Goal: Task Accomplishment & Management: Complete application form

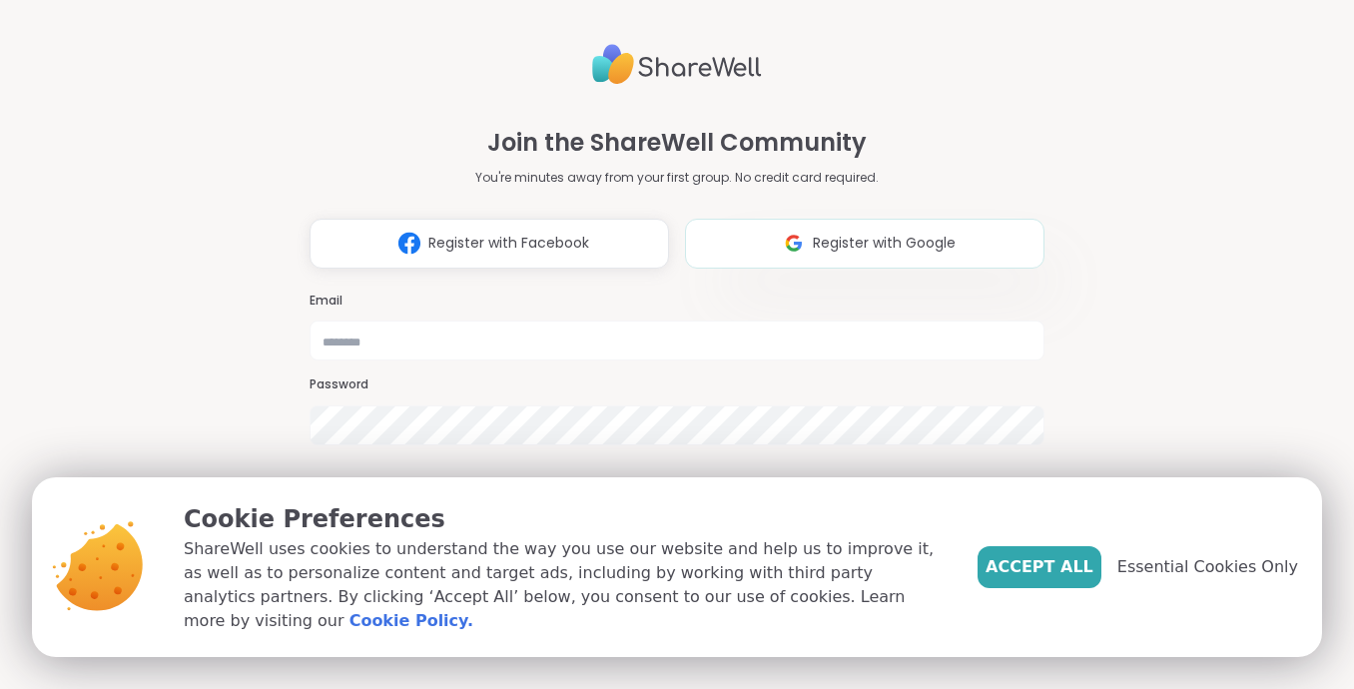
click at [924, 233] on span "Register with Google" at bounding box center [884, 243] width 143 height 21
click at [1091, 579] on span "Accept All" at bounding box center [1040, 567] width 108 height 24
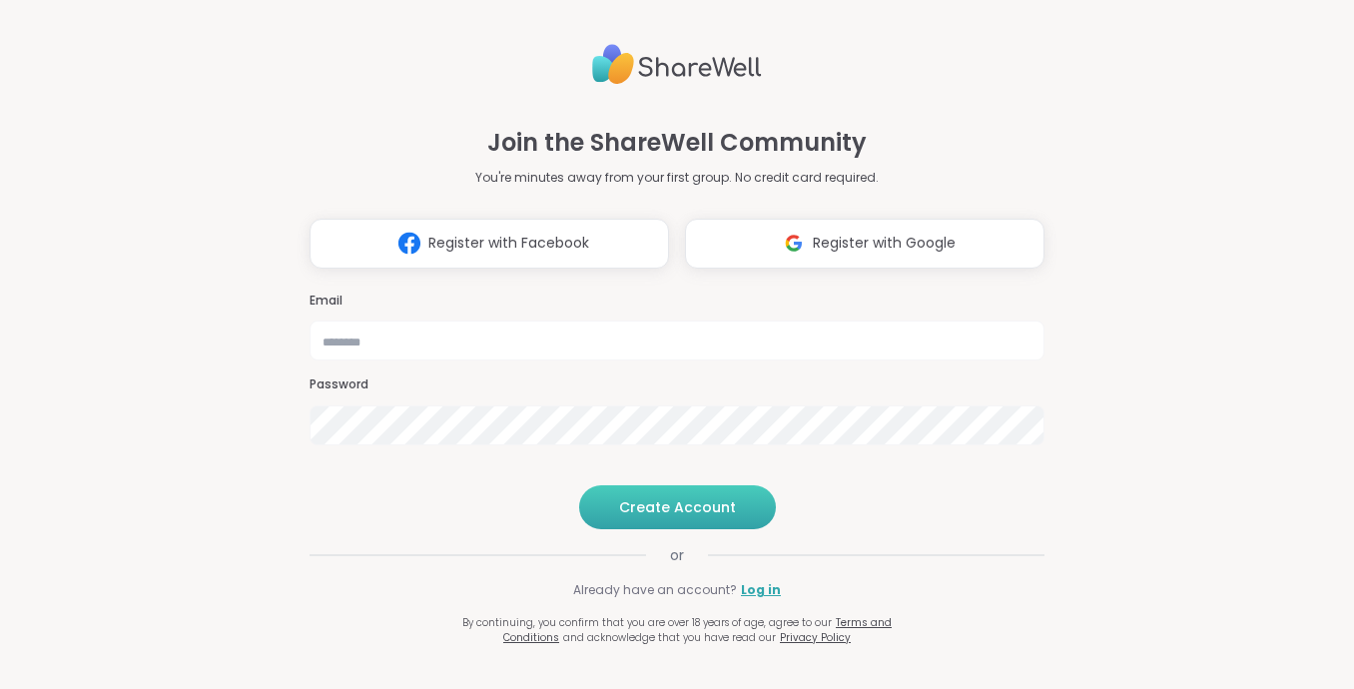
click at [668, 529] on button "Create Account" at bounding box center [677, 507] width 197 height 44
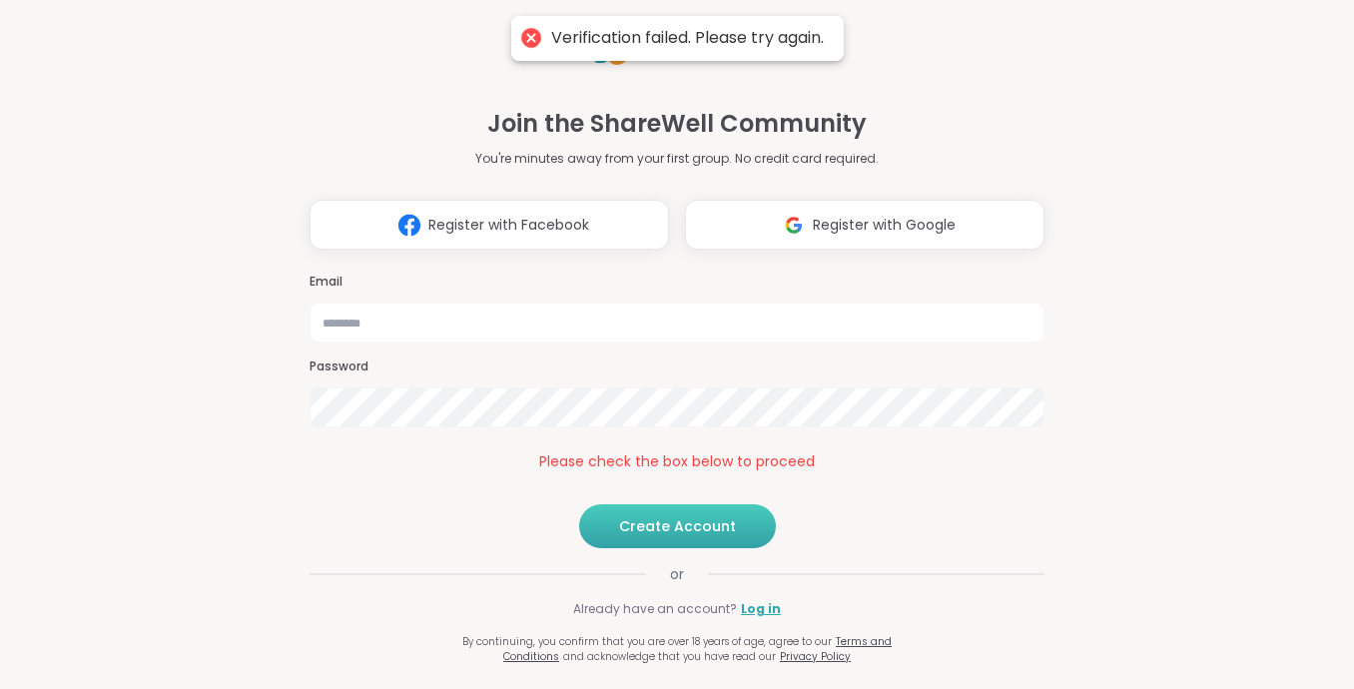
click at [695, 548] on button "Create Account" at bounding box center [677, 526] width 197 height 44
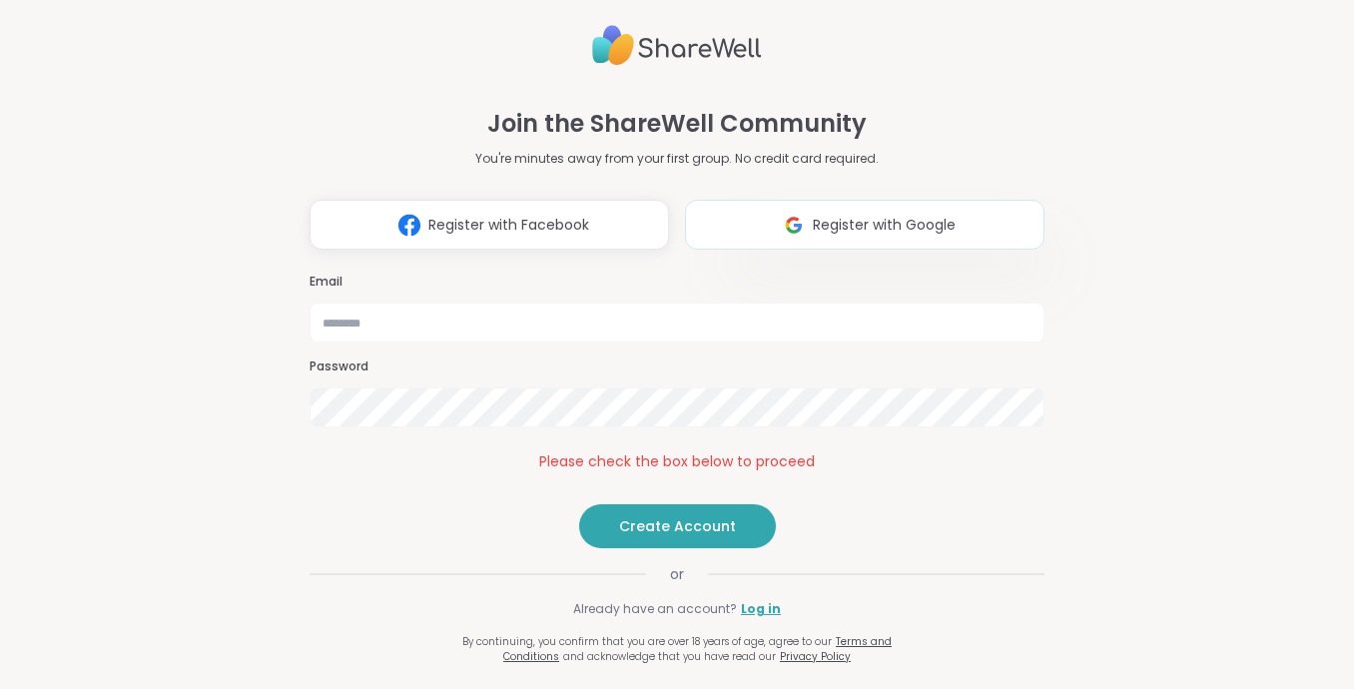
click at [826, 215] on span "Register with Google" at bounding box center [884, 225] width 143 height 21
click at [675, 303] on input "email" at bounding box center [677, 323] width 735 height 40
type input "**********"
click at [660, 536] on span "Create Account" at bounding box center [677, 526] width 117 height 20
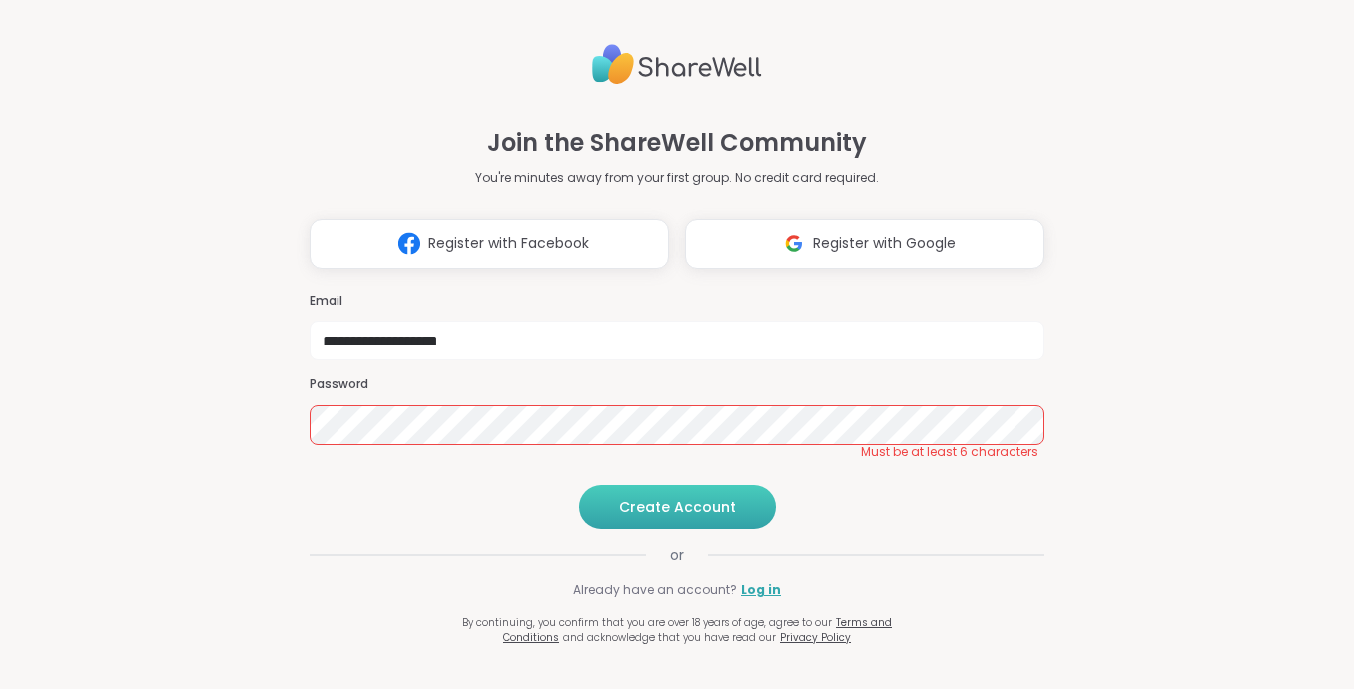
click at [666, 517] on span "Create Account" at bounding box center [677, 507] width 117 height 20
click at [672, 517] on span "Create Account" at bounding box center [677, 507] width 117 height 20
click at [973, 444] on span "Must be at least 6 characters" at bounding box center [950, 452] width 178 height 16
click at [623, 517] on span "Create Account" at bounding box center [677, 507] width 117 height 20
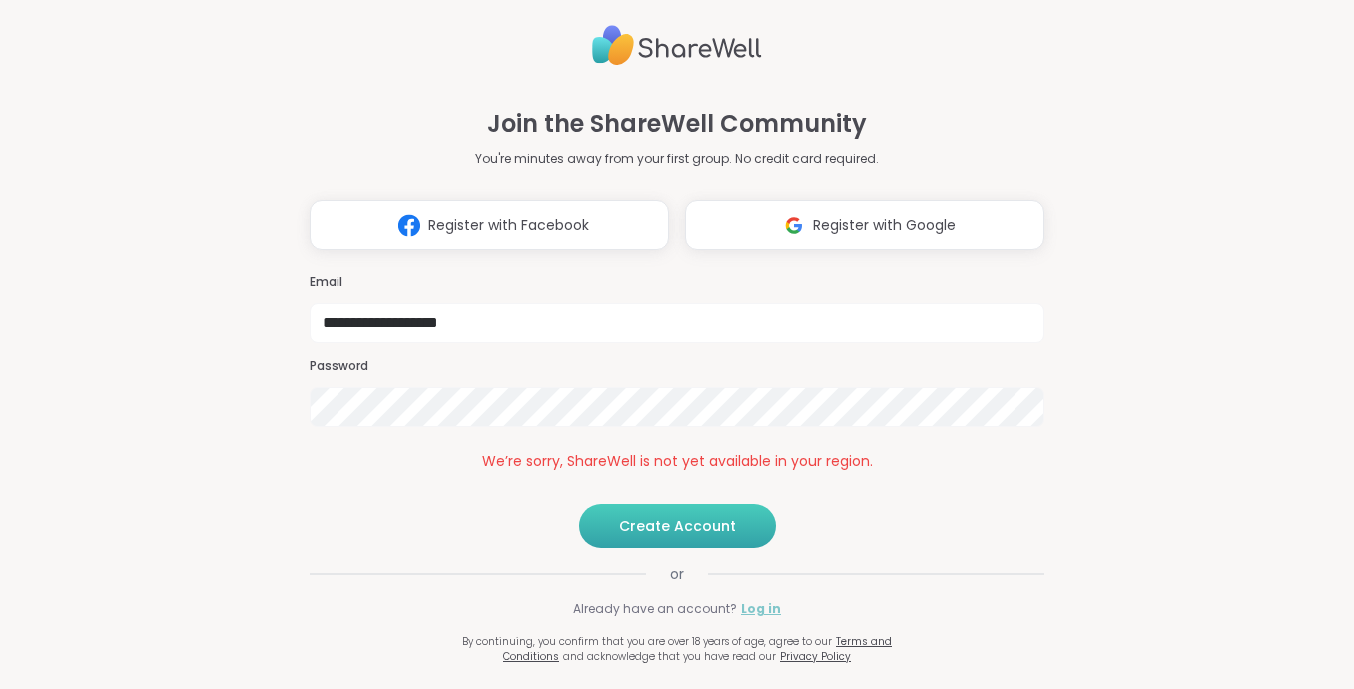
click at [749, 618] on link "Log in" at bounding box center [761, 609] width 40 height 18
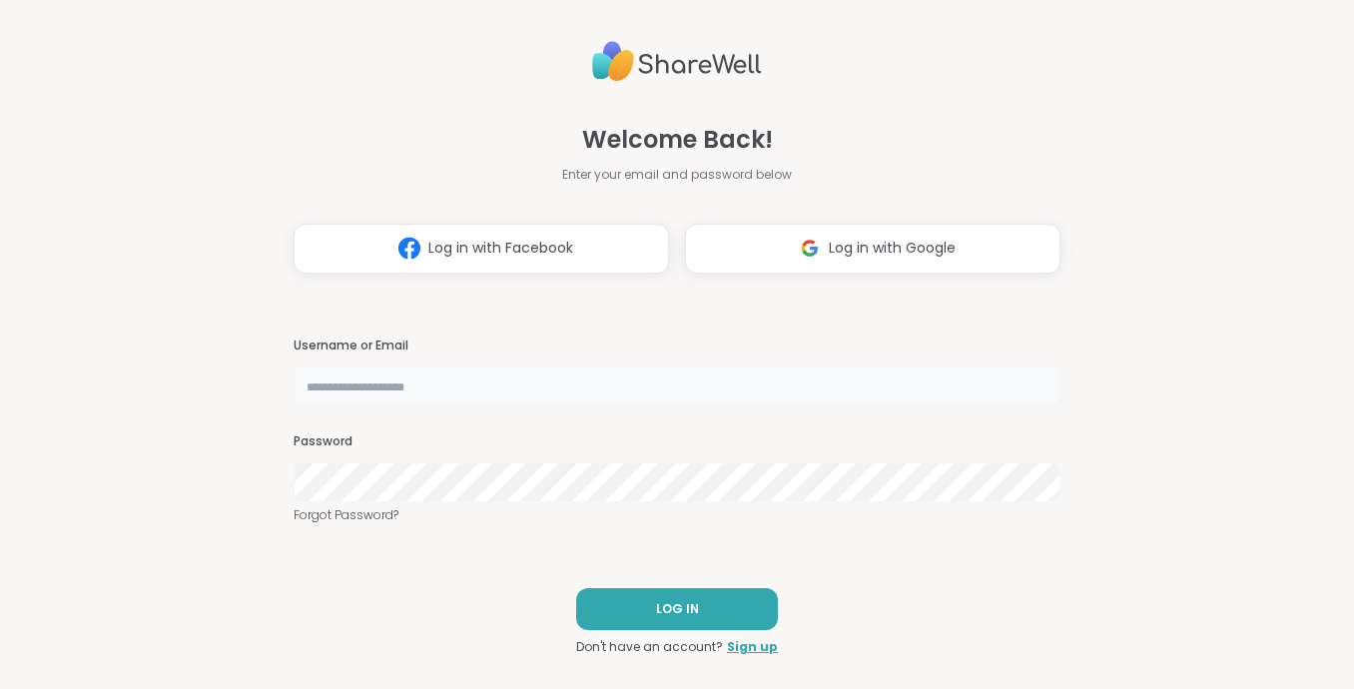
type input "**********"
click at [623, 607] on button "LOG IN" at bounding box center [677, 609] width 202 height 42
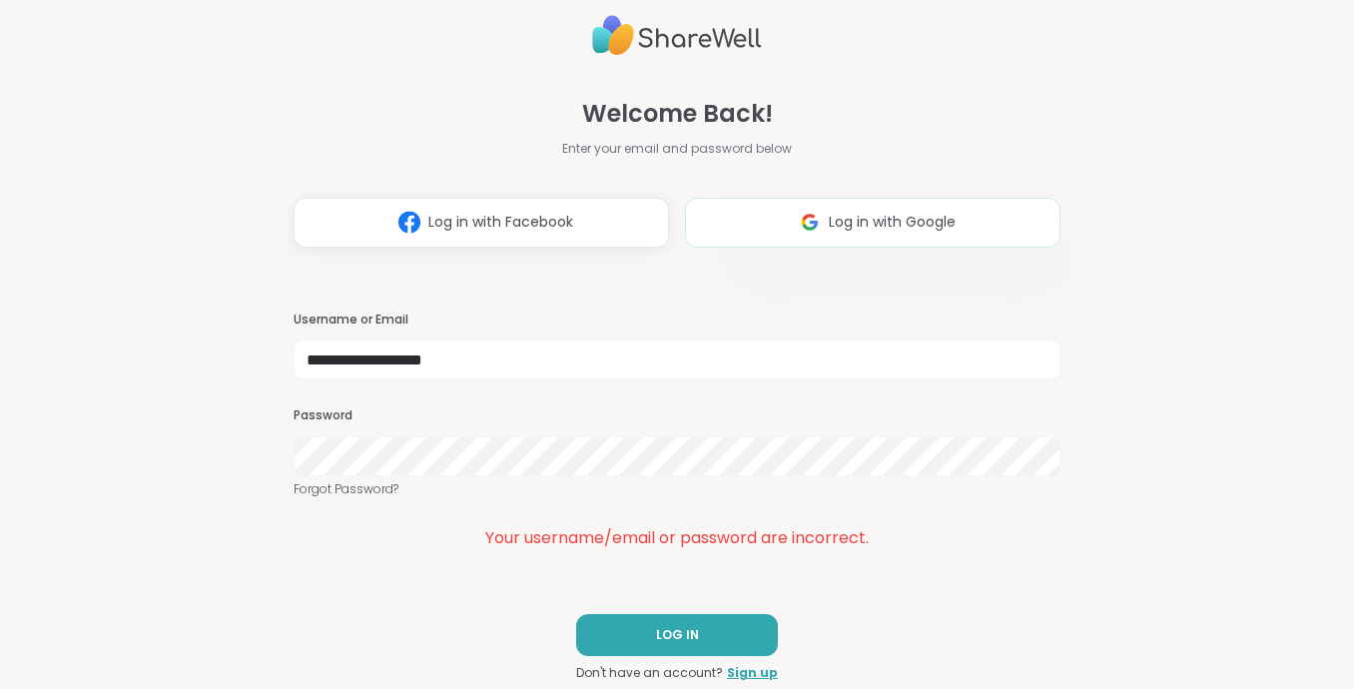
click at [888, 211] on button "Log in with Google" at bounding box center [873, 223] width 376 height 50
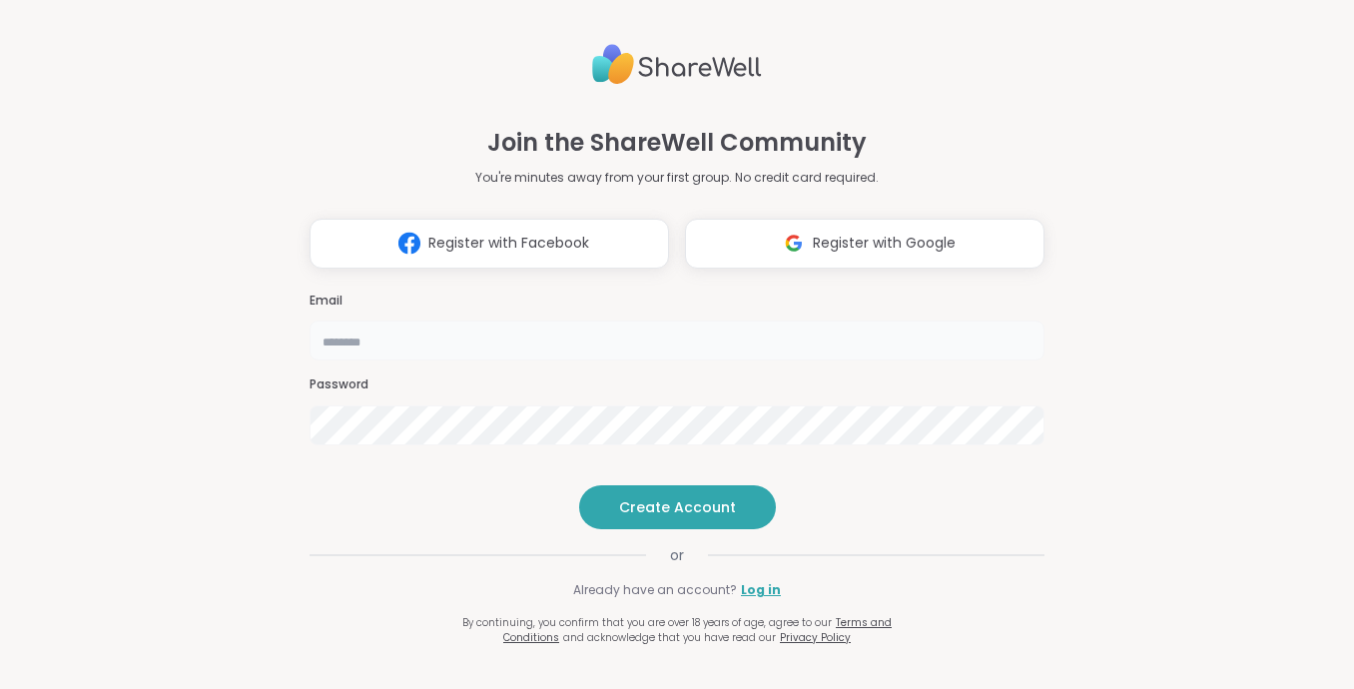
type input "**********"
